Goal: Task Accomplishment & Management: Manage account settings

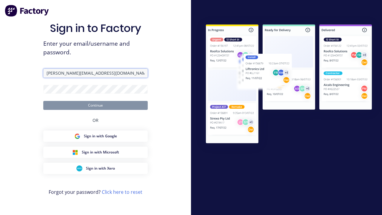
type input "[PERSON_NAME][EMAIL_ADDRESS][DOMAIN_NAME]"
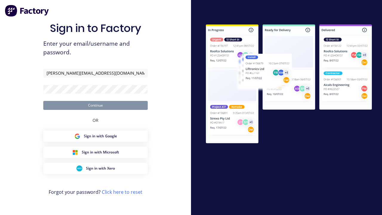
click at [96, 105] on button "Continue" at bounding box center [95, 105] width 104 height 9
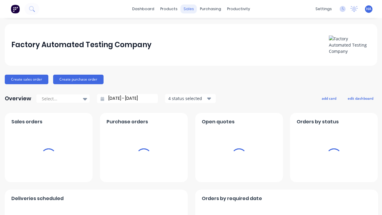
click at [189, 9] on div "sales" at bounding box center [189, 8] width 16 height 9
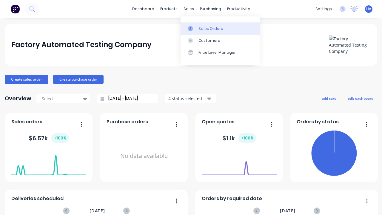
click at [220, 28] on div "Sales Orders" at bounding box center [211, 28] width 24 height 5
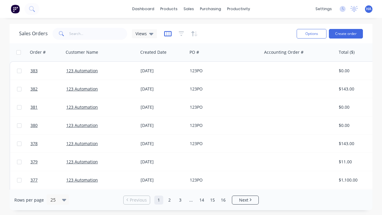
click at [167, 33] on icon "button" at bounding box center [167, 34] width 7 height 6
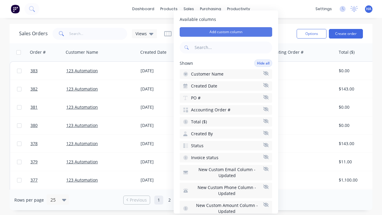
click at [226, 32] on button "Add custom column" at bounding box center [226, 32] width 93 height 10
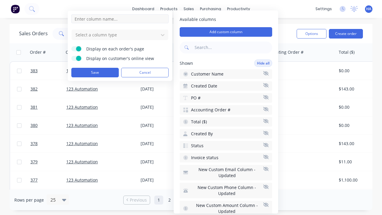
click at [120, 19] on input at bounding box center [119, 18] width 97 height 9
type input "New Custom Checkbox Column"
click at [115, 35] on div at bounding box center [115, 34] width 81 height 7
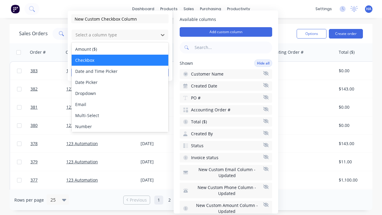
click at [120, 60] on div "Checkbox" at bounding box center [120, 60] width 97 height 11
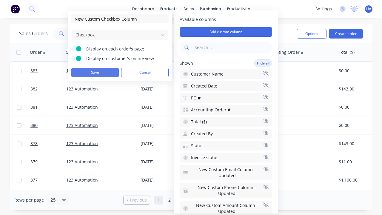
click at [95, 73] on button "Save" at bounding box center [94, 73] width 47 height 10
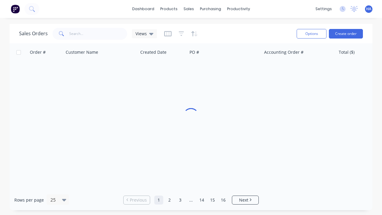
scroll to position [0, 634]
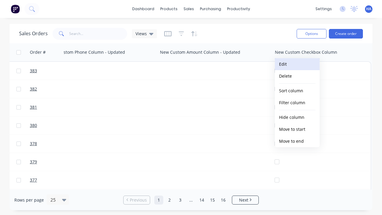
click at [297, 64] on button "Edit" at bounding box center [297, 64] width 45 height 12
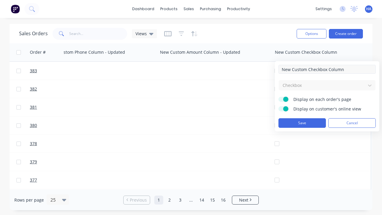
click at [327, 69] on input "New Custom Checkbox Column" at bounding box center [327, 69] width 97 height 9
type input "New Custom Checkbox Column - Updated"
click at [302, 123] on button "Save" at bounding box center [302, 123] width 47 height 10
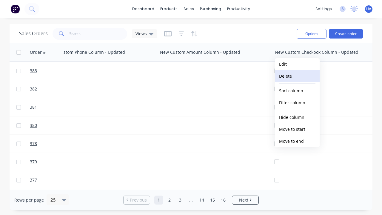
click at [297, 76] on button "Delete" at bounding box center [297, 76] width 45 height 12
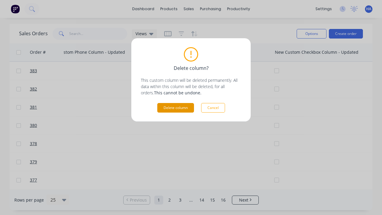
click at [176, 108] on button "Delete column" at bounding box center [175, 108] width 37 height 10
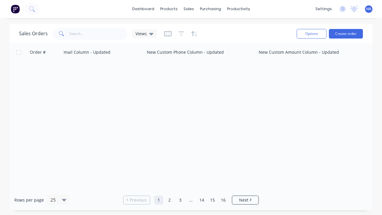
scroll to position [0, 535]
